Goal: Task Accomplishment & Management: Manage account settings

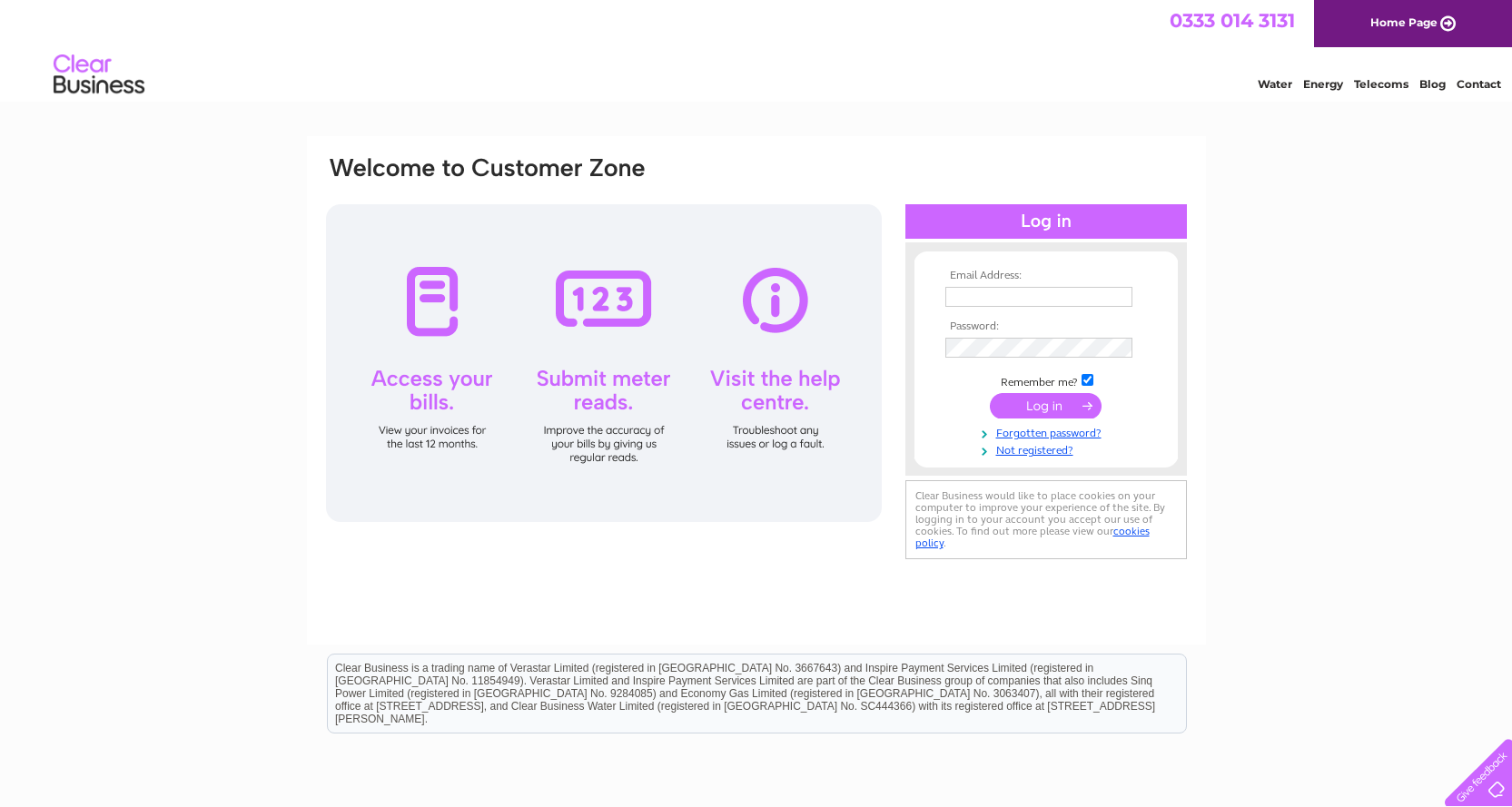
type input "keith.towsey@gmail.com"
click at [1039, 400] on input "submit" at bounding box center [1046, 406] width 112 height 25
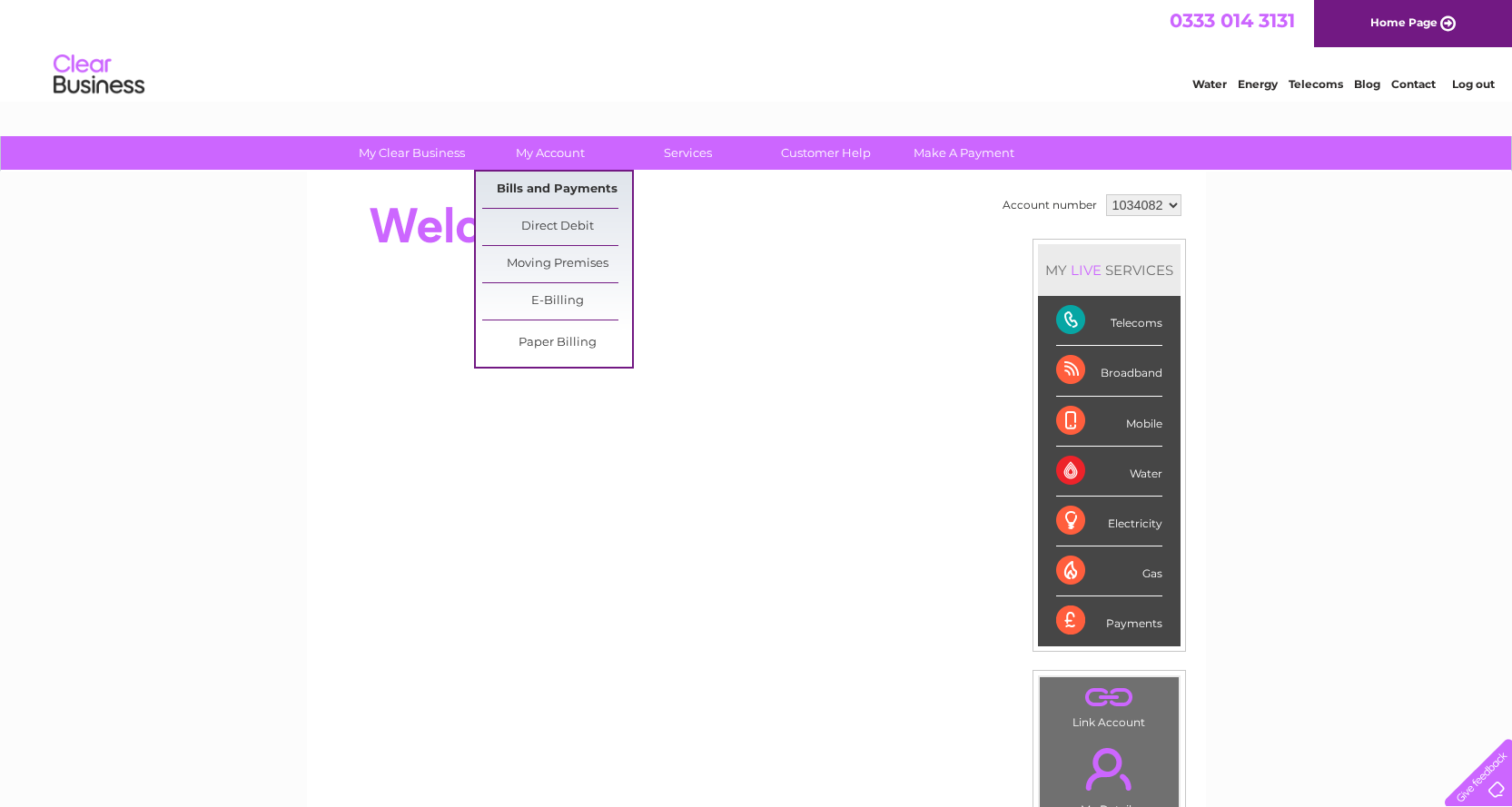
click at [548, 194] on link "Bills and Payments" at bounding box center [557, 189] width 150 height 37
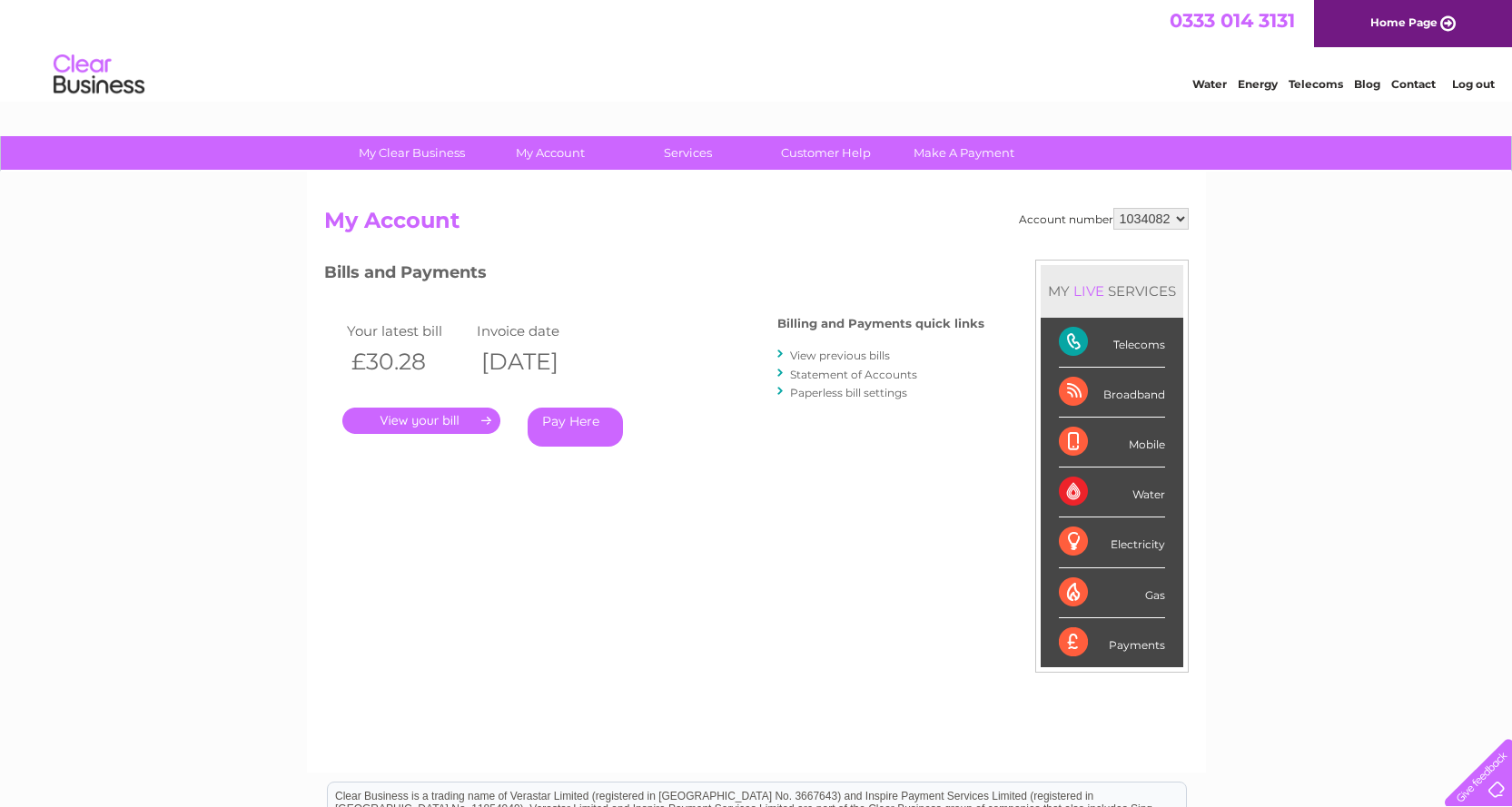
click at [418, 419] on link "." at bounding box center [422, 420] width 158 height 26
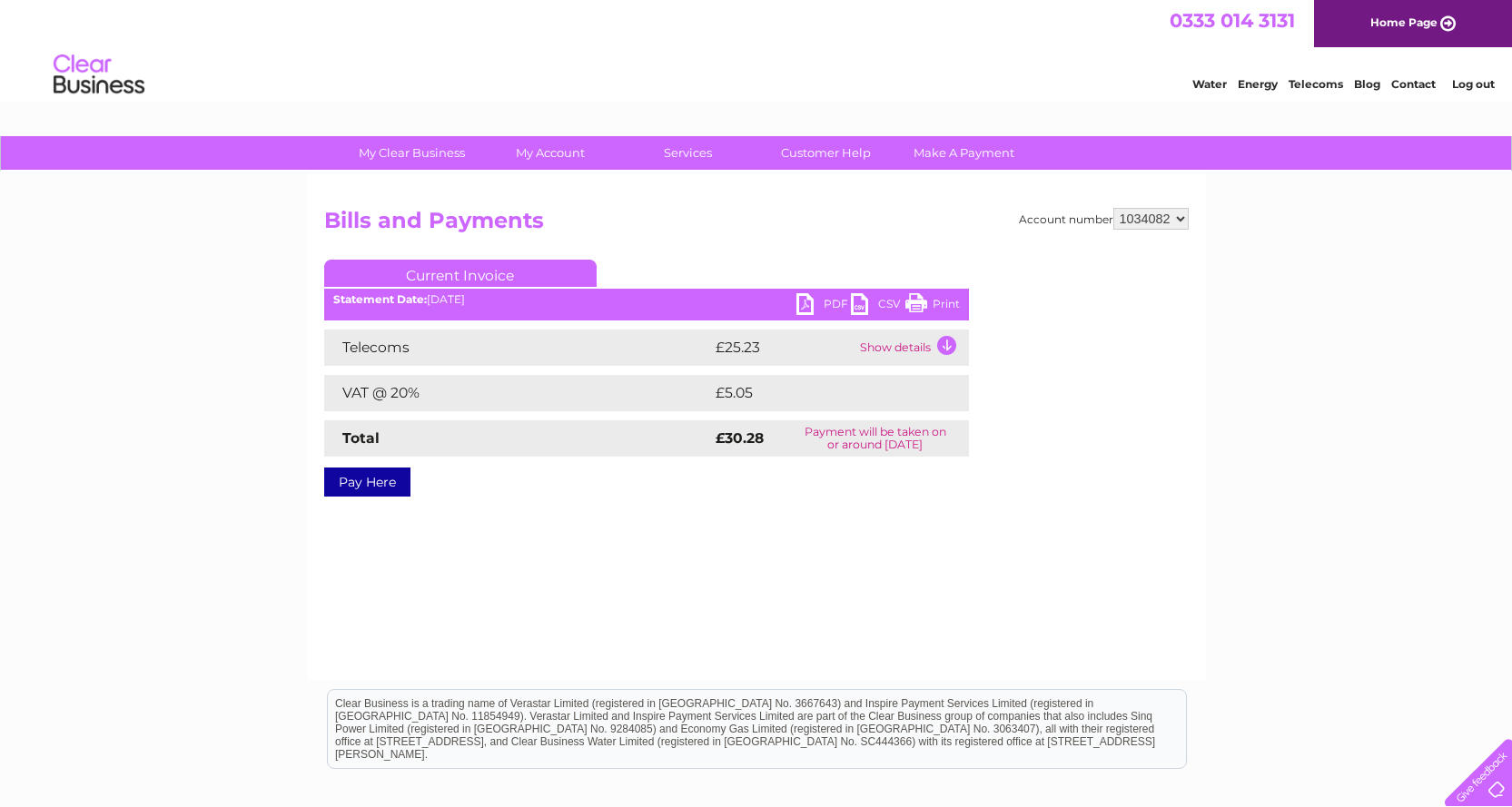
click at [824, 303] on link "PDF" at bounding box center [824, 306] width 55 height 26
